Goal: Task Accomplishment & Management: Complete application form

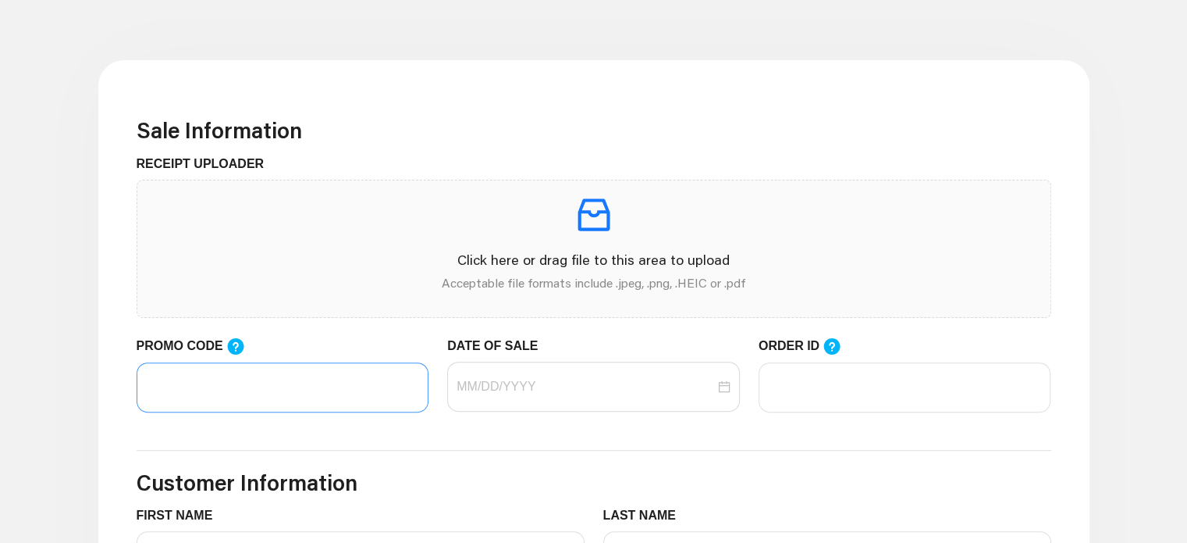
scroll to position [468, 0]
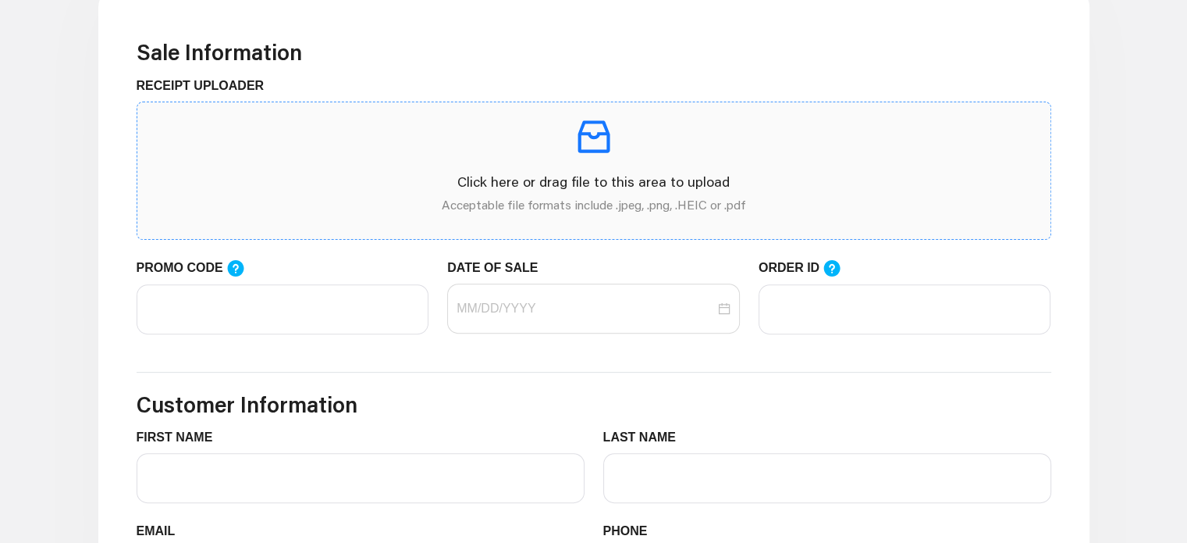
click at [394, 173] on p "Click here or drag file to this area to upload" at bounding box center [594, 181] width 888 height 21
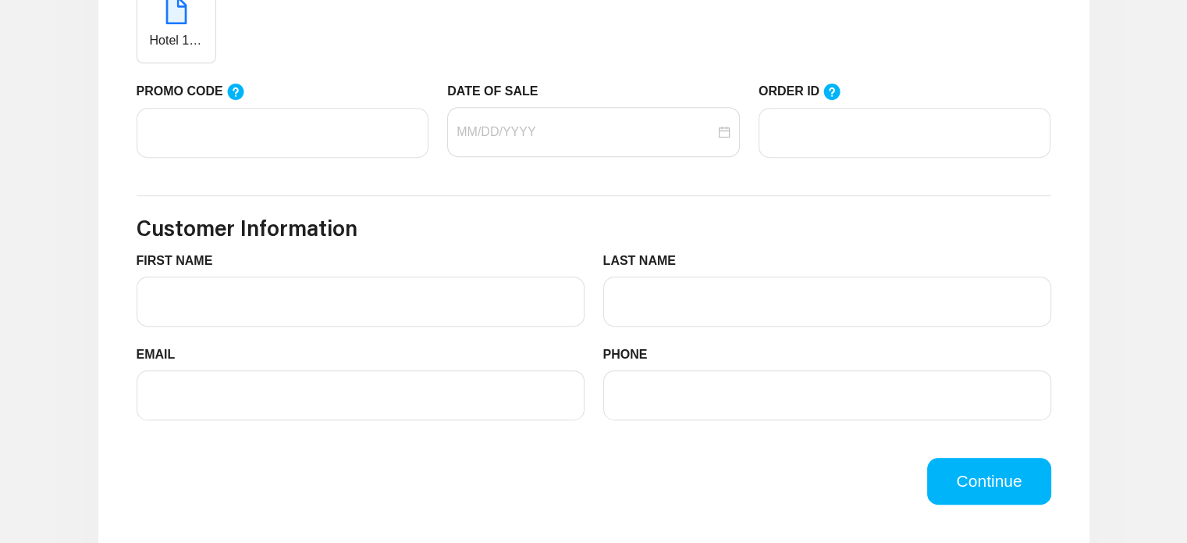
scroll to position [624, 0]
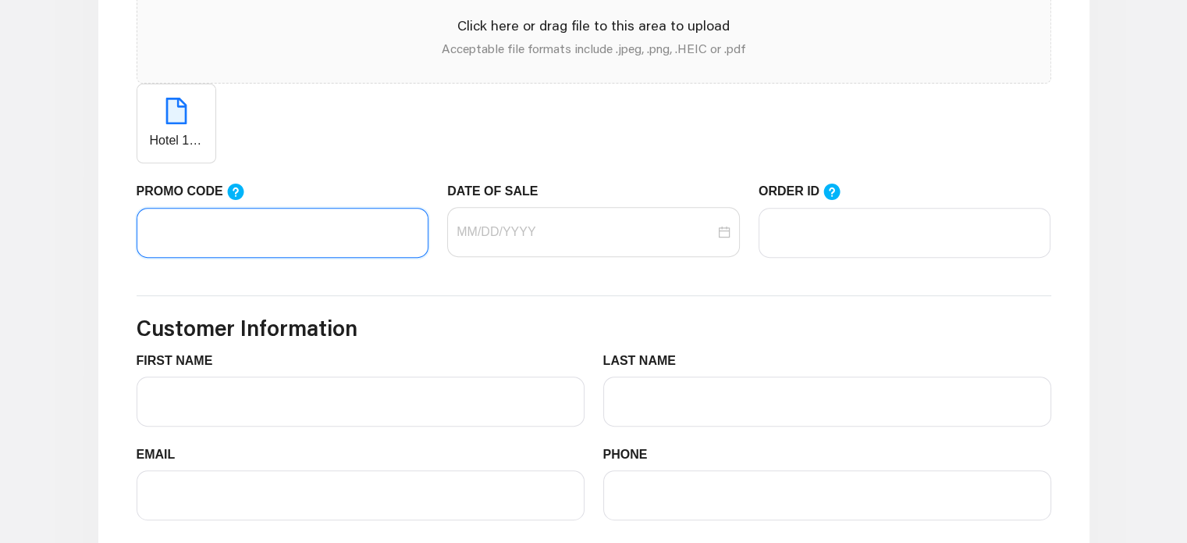
click at [324, 222] on input "PROMO CODE" at bounding box center [283, 233] width 293 height 50
paste input "LIFEMART20"
type input "LIFEMART20"
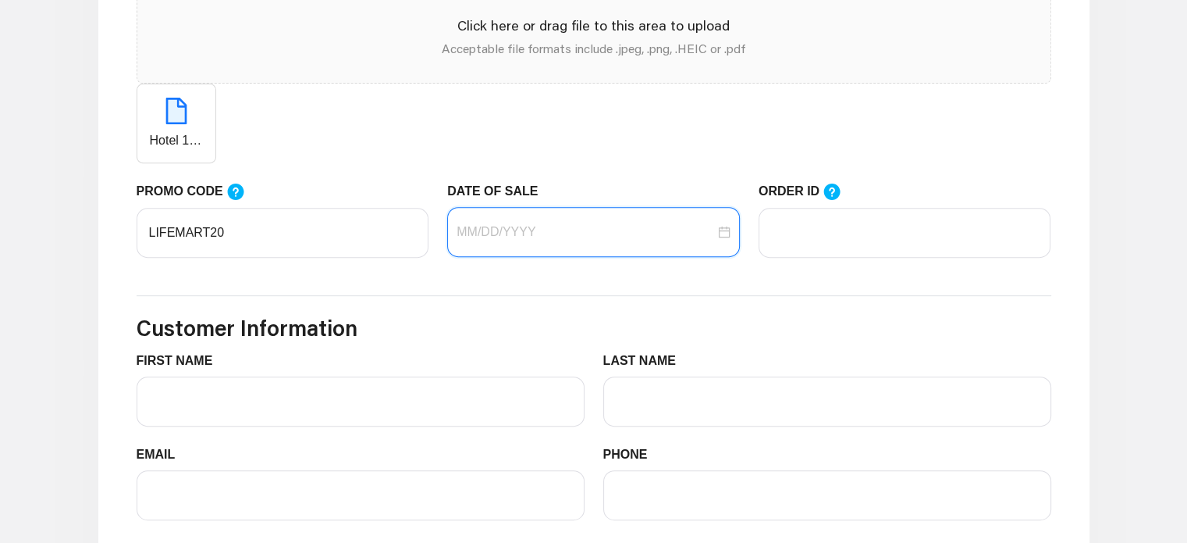
click at [540, 234] on input "DATE OF SALE" at bounding box center [586, 231] width 258 height 19
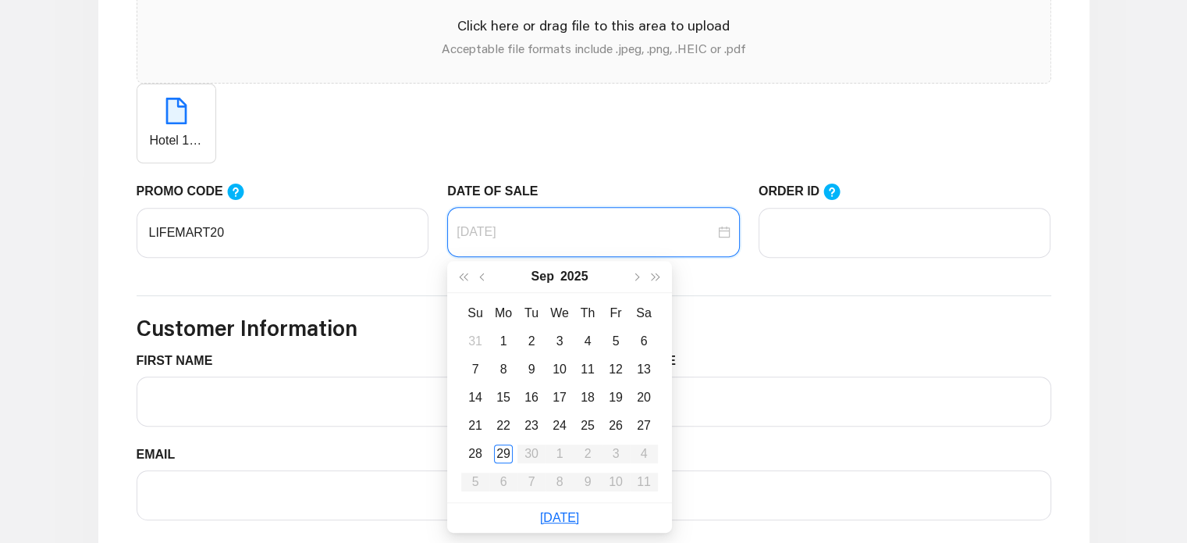
type input "[DATE]"
click at [508, 456] on div "29" at bounding box center [503, 453] width 19 height 19
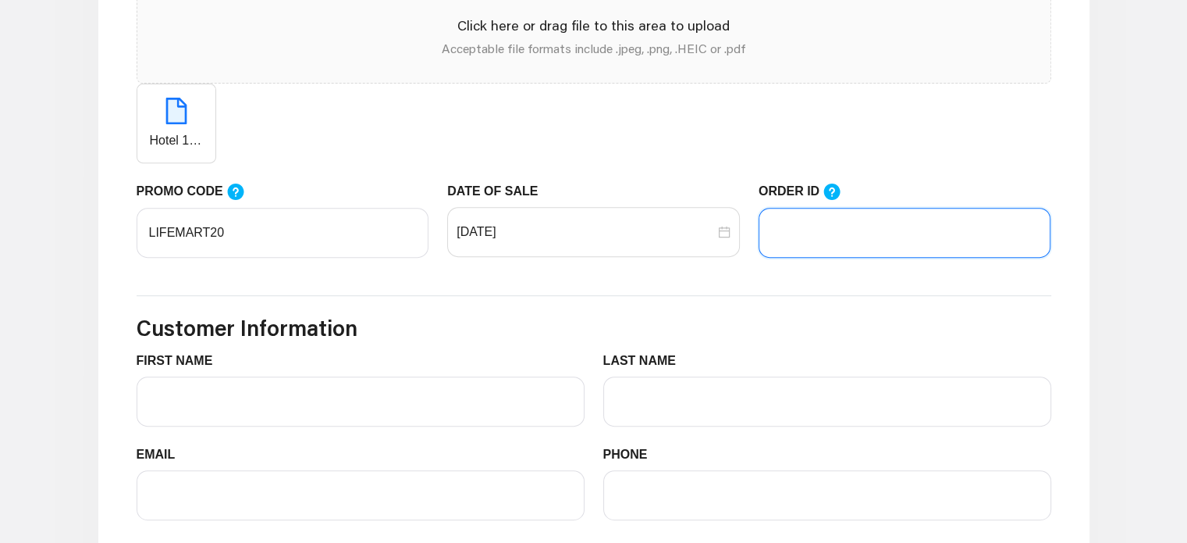
click at [796, 237] on input "ORDER ID" at bounding box center [905, 233] width 293 height 50
click at [873, 227] on input "ORDER ID" at bounding box center [905, 233] width 293 height 50
paste input "#102943793"
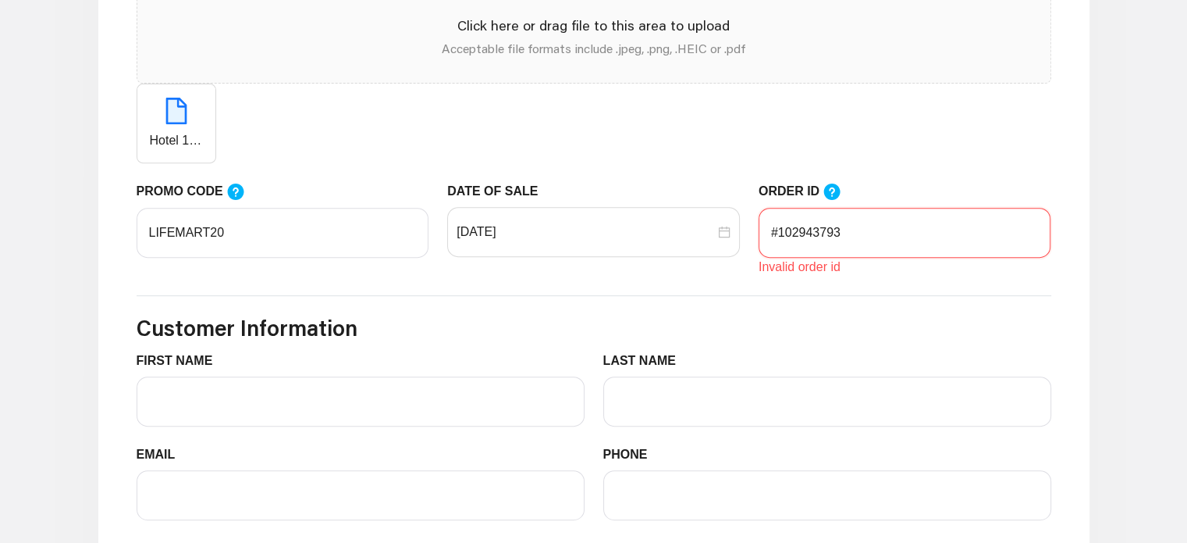
click at [781, 231] on input "#102943793" at bounding box center [905, 233] width 293 height 50
type input "102943793"
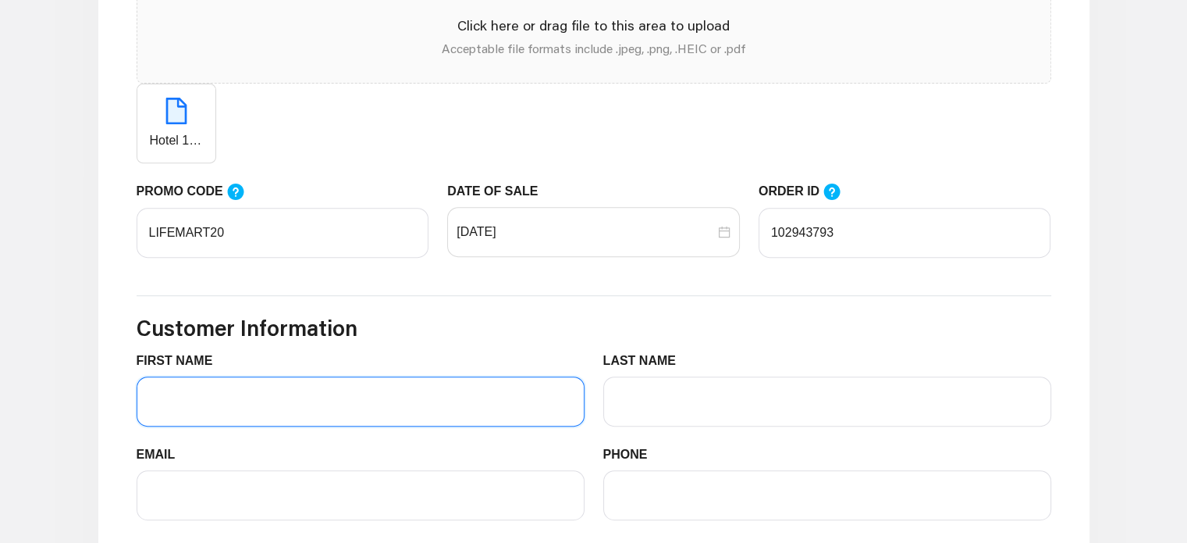
click at [343, 390] on input "FIRST NAME" at bounding box center [361, 401] width 448 height 50
type input "[PERSON_NAME]"
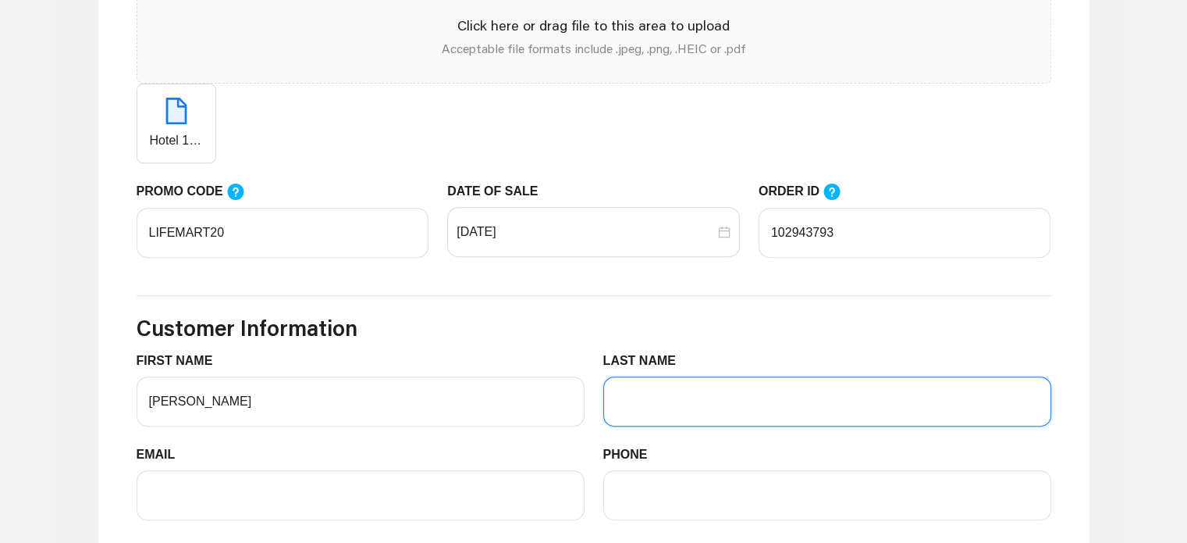
click at [643, 405] on input "LAST NAME" at bounding box center [827, 401] width 448 height 50
type input "[PERSON_NAME]"
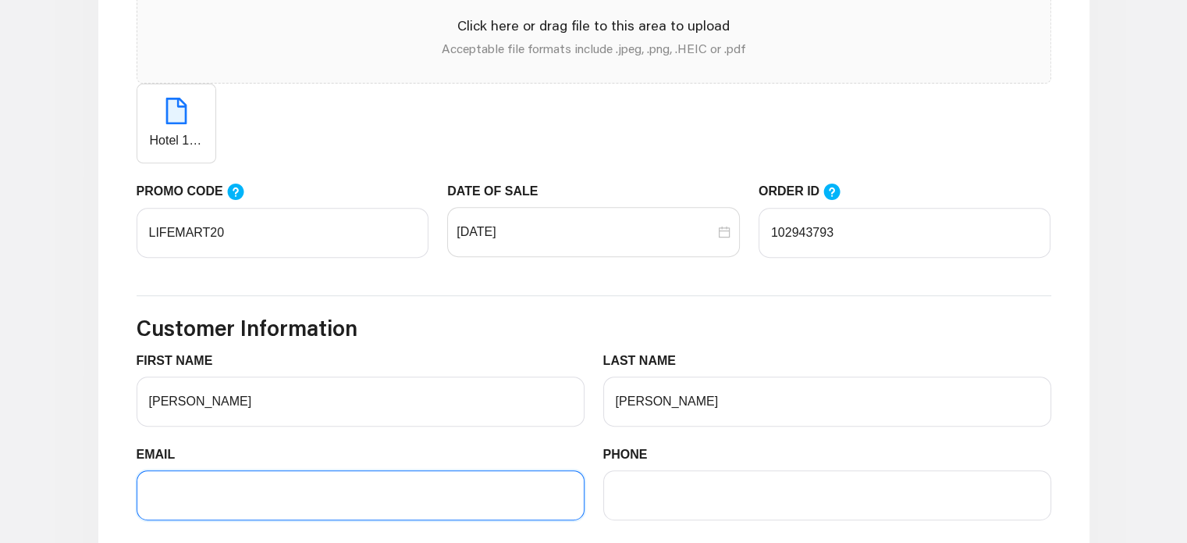
click at [227, 503] on input "EMAIL" at bounding box center [361, 495] width 448 height 50
type input "[EMAIL_ADDRESS][DOMAIN_NAME]"
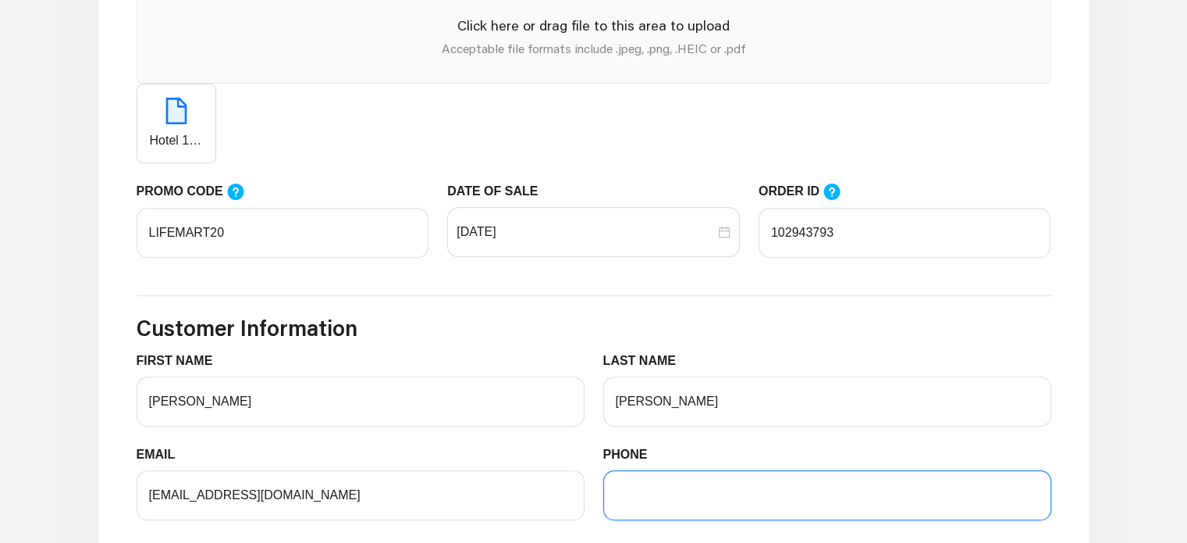
click at [700, 507] on input "PHONE" at bounding box center [827, 495] width 448 height 50
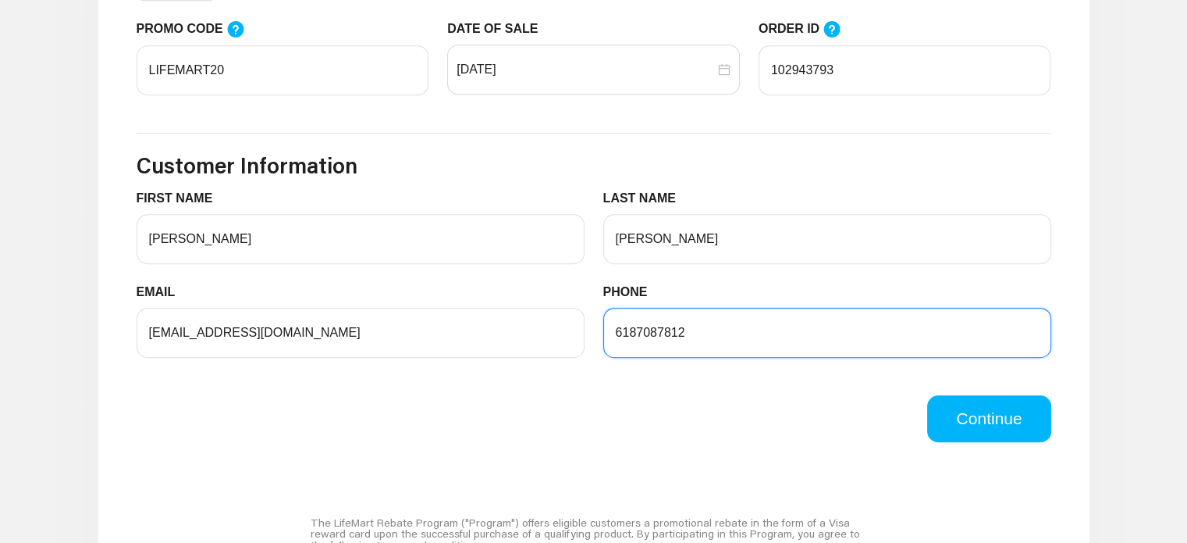
scroll to position [859, 0]
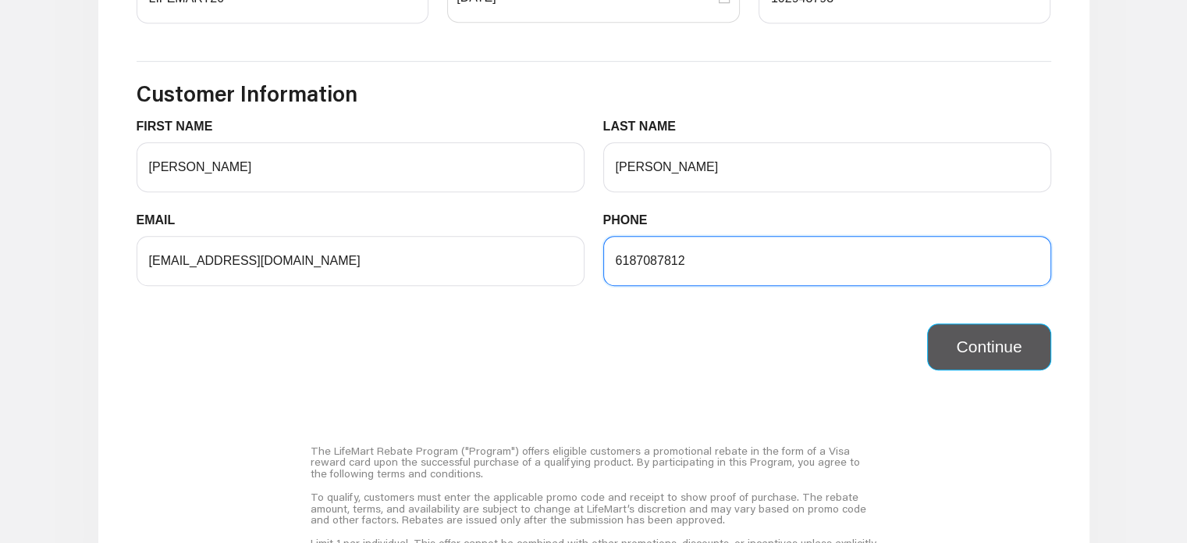
type input "6187087812"
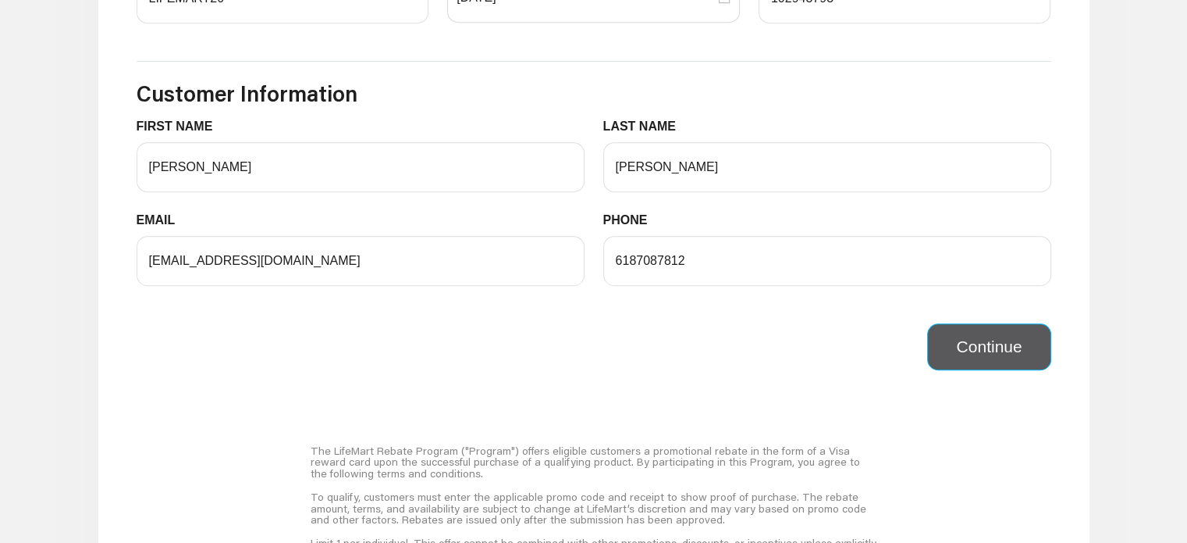
click at [977, 337] on button "Continue" at bounding box center [988, 346] width 123 height 47
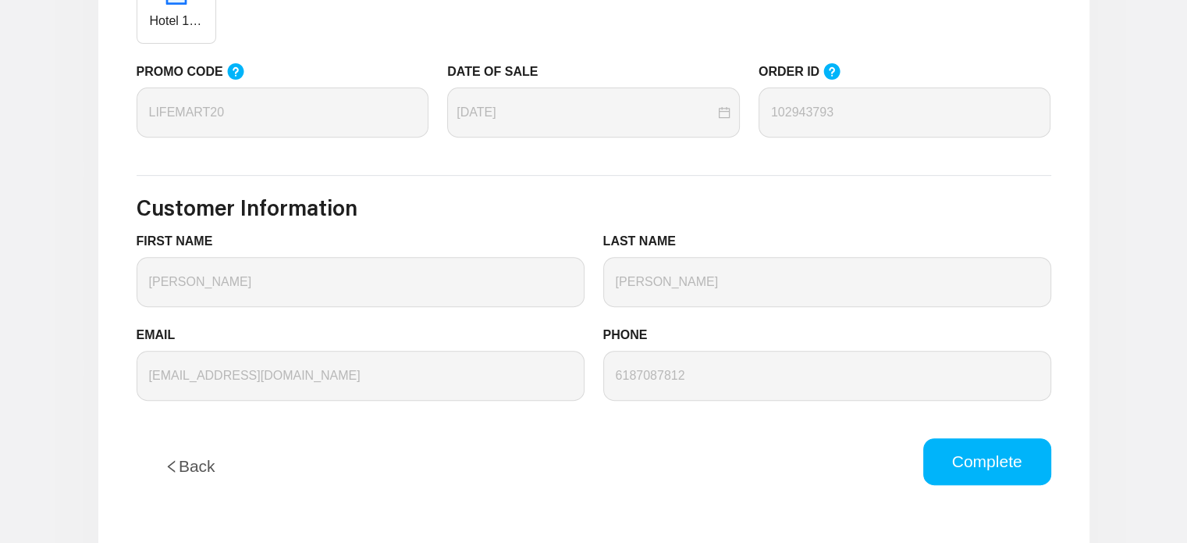
scroll to position [703, 0]
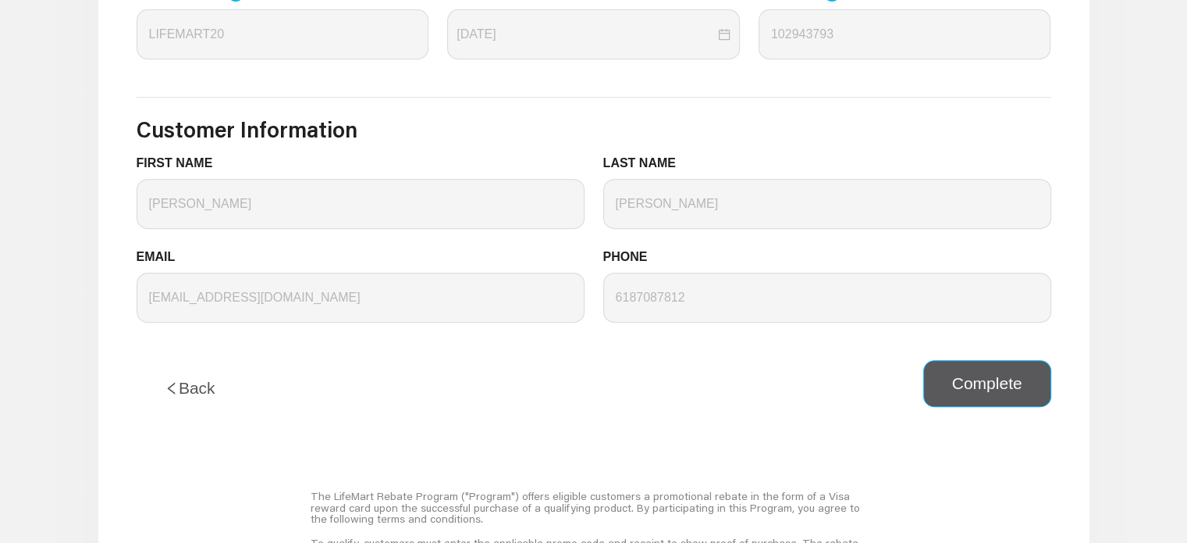
click at [1018, 380] on button "Complete" at bounding box center [987, 383] width 128 height 47
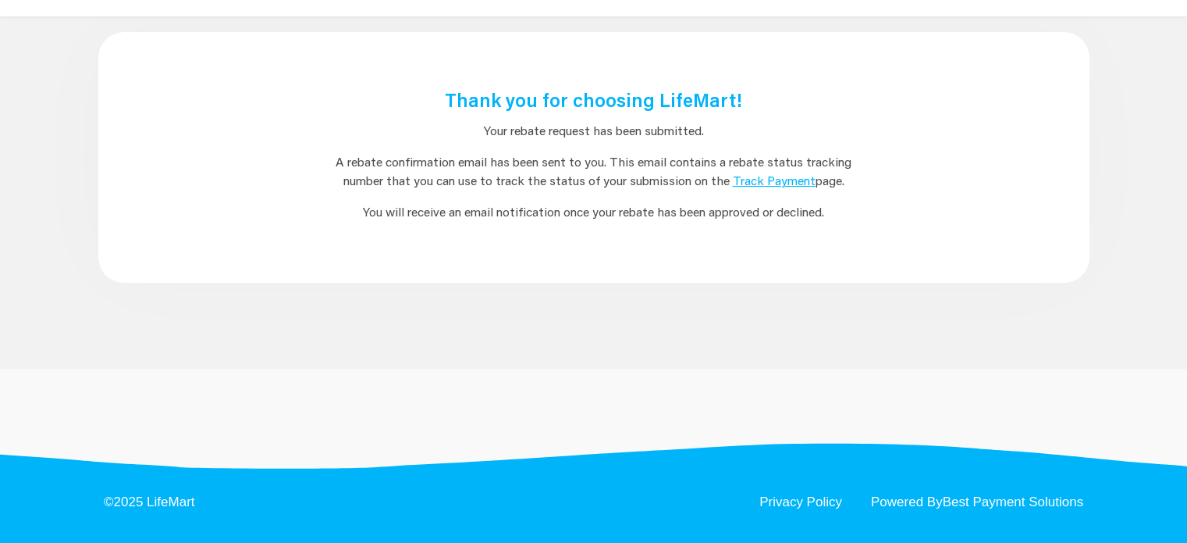
scroll to position [0, 0]
